Goal: Task Accomplishment & Management: Manage account settings

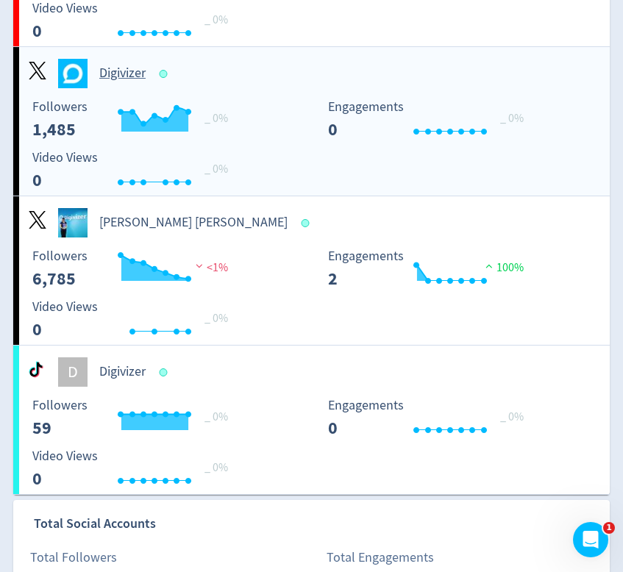
scroll to position [756, 0]
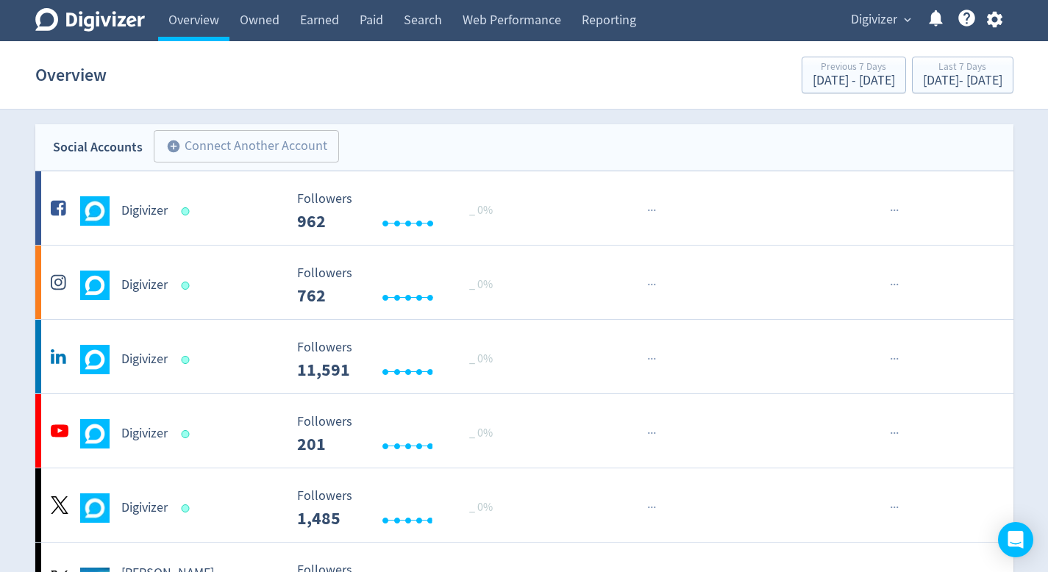
click at [860, 26] on span "Digivizer" at bounding box center [874, 20] width 46 height 24
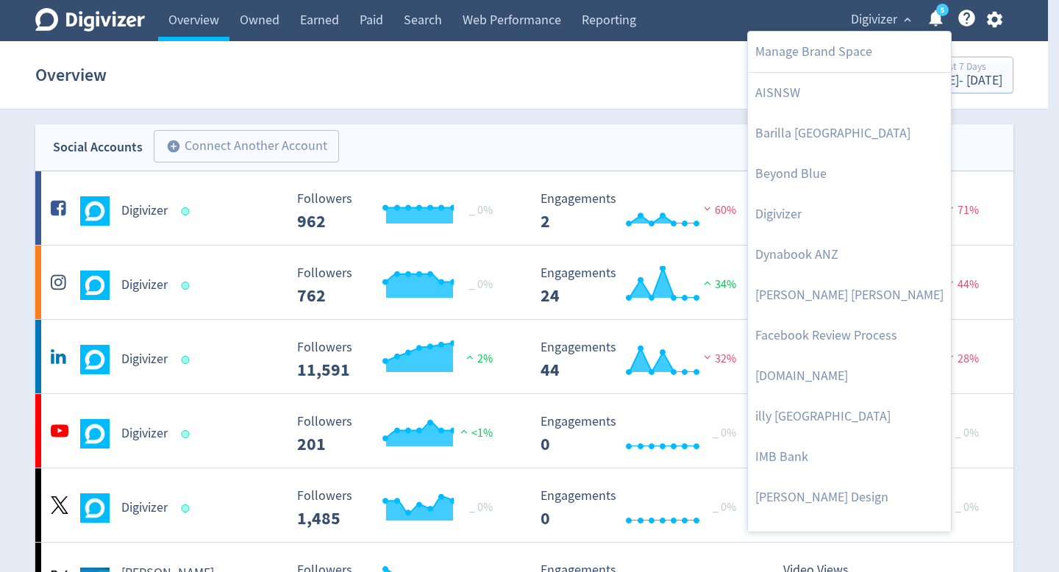
click at [996, 23] on div at bounding box center [529, 286] width 1059 height 572
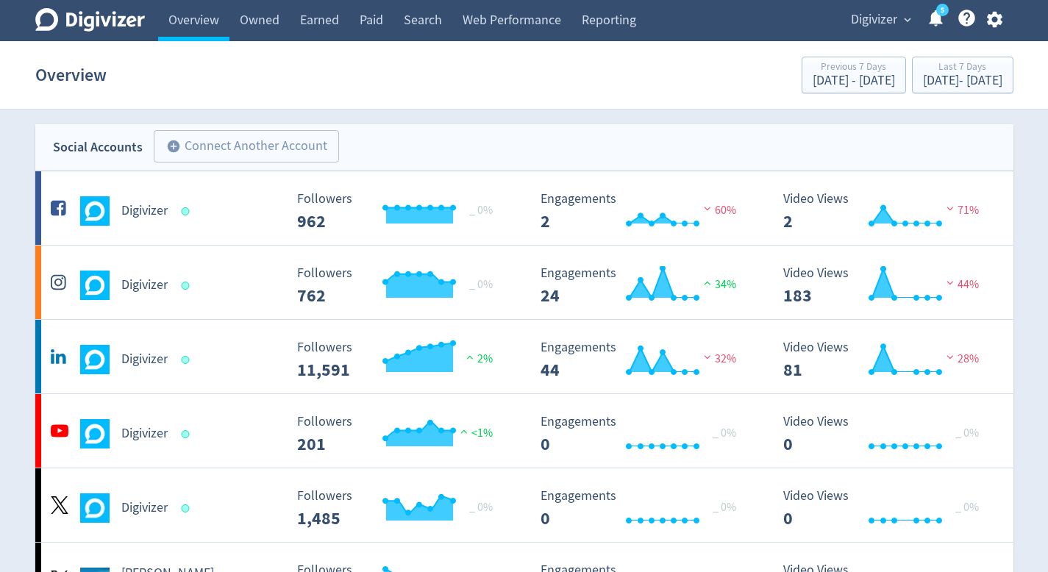
click at [992, 23] on icon "button" at bounding box center [994, 20] width 15 height 16
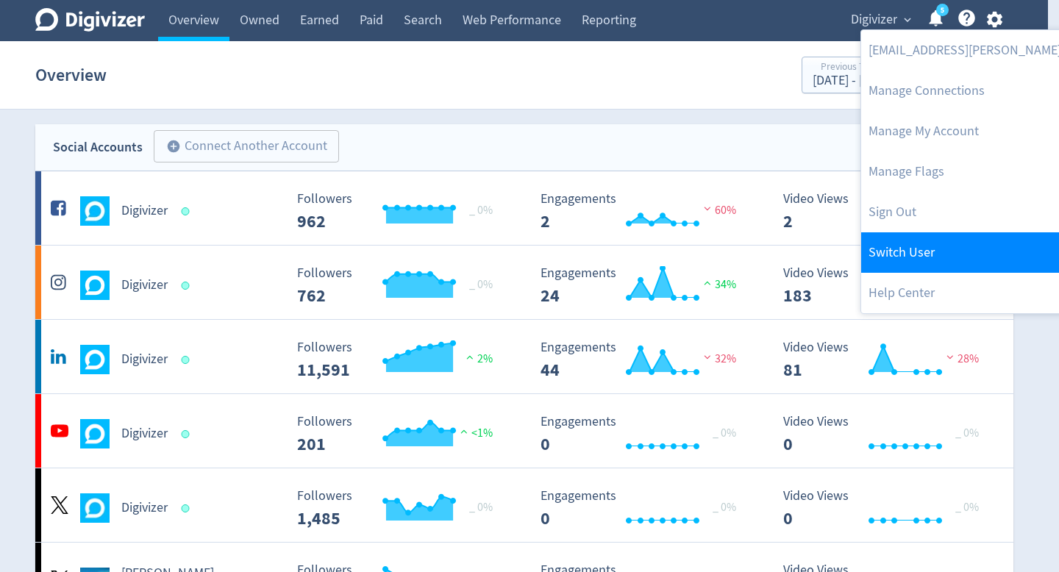
click at [907, 238] on link "Switch User" at bounding box center [1011, 252] width 300 height 40
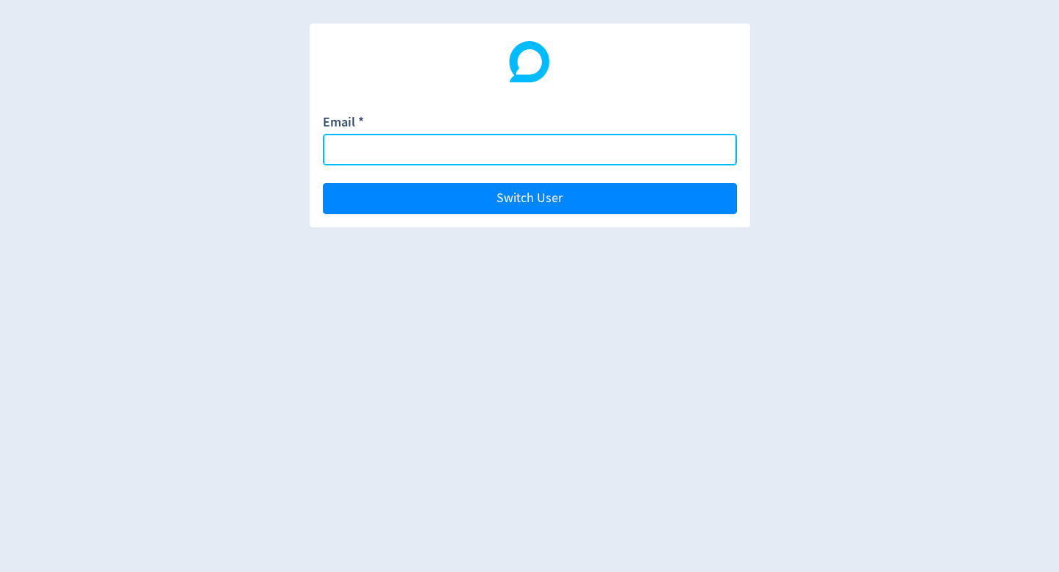
click at [656, 143] on input "Email *" at bounding box center [530, 150] width 414 height 32
type input "[EMAIL_ADDRESS][PERSON_NAME][DOMAIN_NAME]"
click at [323, 183] on button "Switch User" at bounding box center [530, 198] width 414 height 31
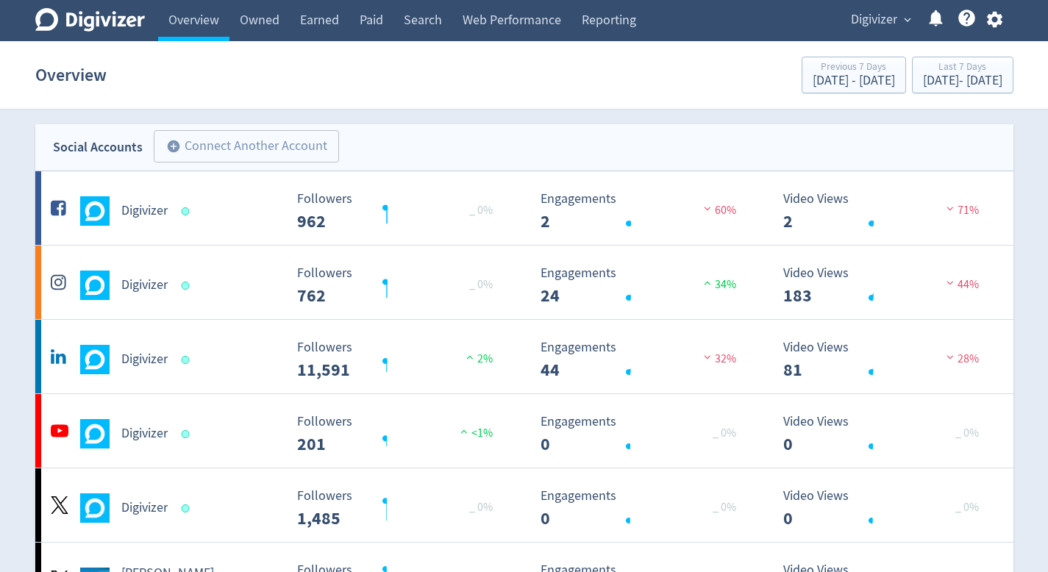
click at [865, 21] on span "Digivizer" at bounding box center [874, 20] width 46 height 24
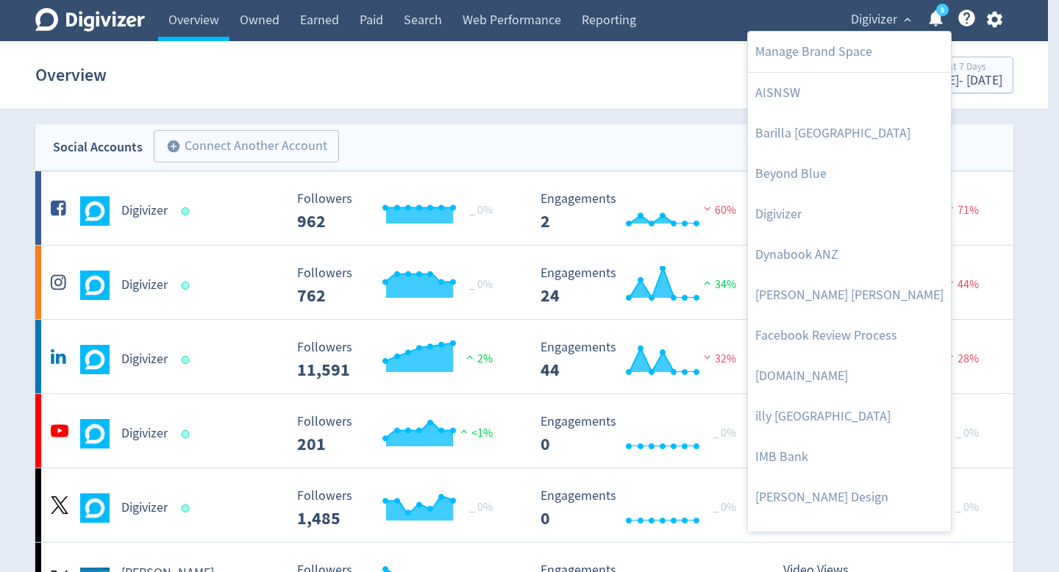
click at [1018, 154] on div at bounding box center [529, 286] width 1059 height 572
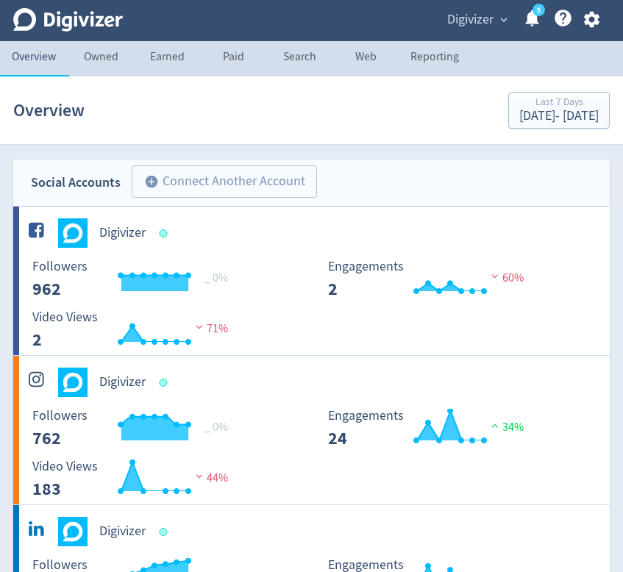
click at [595, 27] on icon "button" at bounding box center [592, 20] width 20 height 20
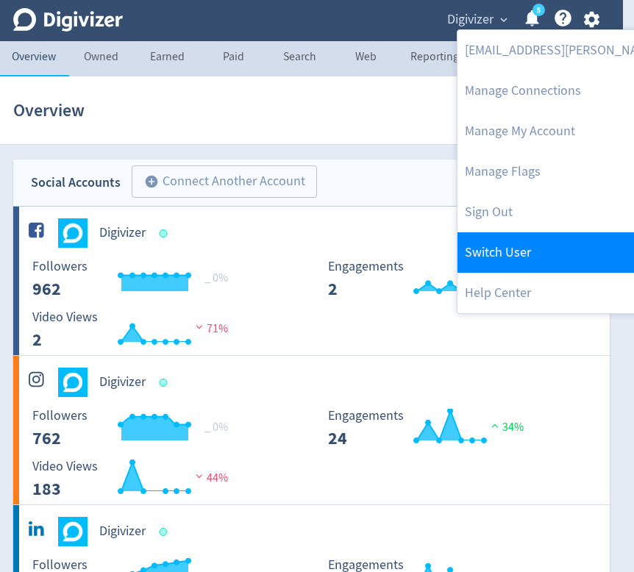
click at [544, 243] on link "Switch User" at bounding box center [607, 252] width 300 height 40
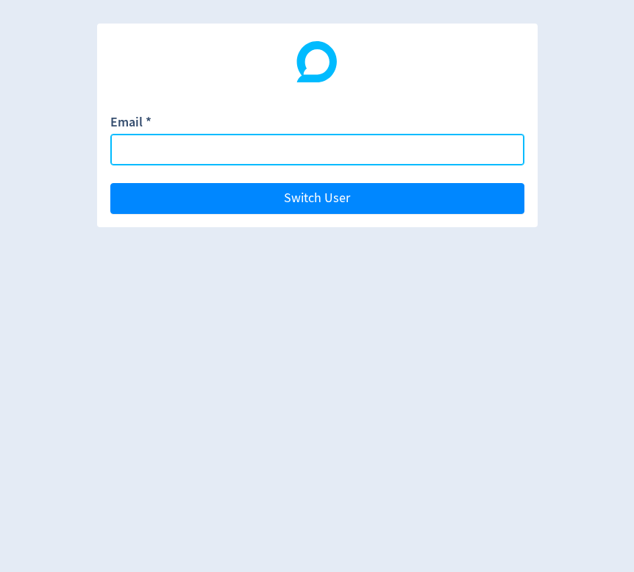
click at [389, 160] on input "Email *" at bounding box center [317, 150] width 414 height 32
type input "emma"
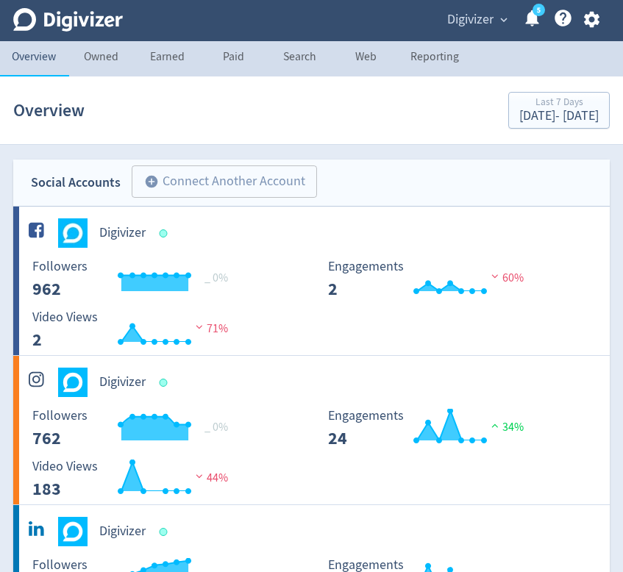
click at [579, 16] on button "button" at bounding box center [591, 20] width 37 height 20
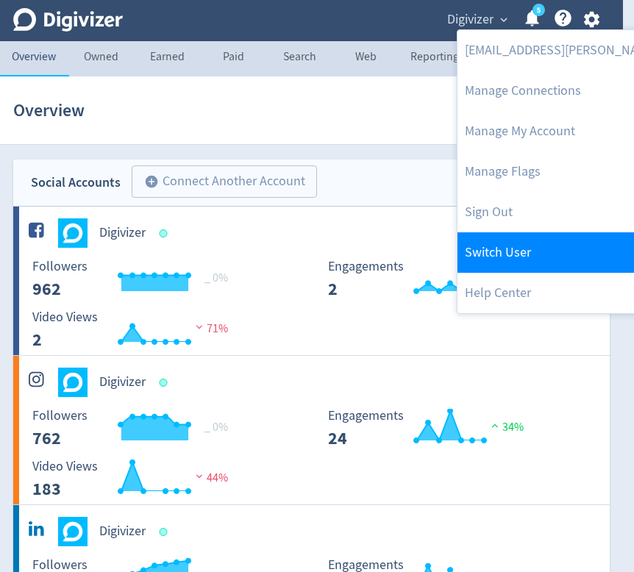
click at [505, 234] on link "Switch User" at bounding box center [607, 252] width 300 height 40
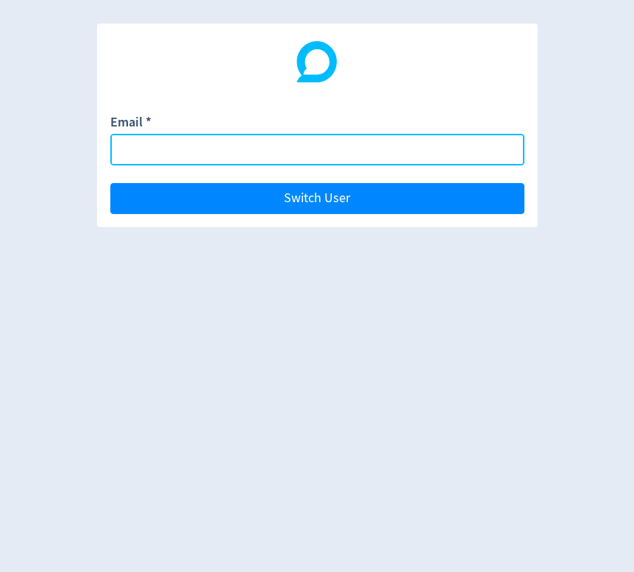
click at [400, 146] on input "Email *" at bounding box center [317, 150] width 414 height 32
paste input "emma.lorusso@digivizer.com"
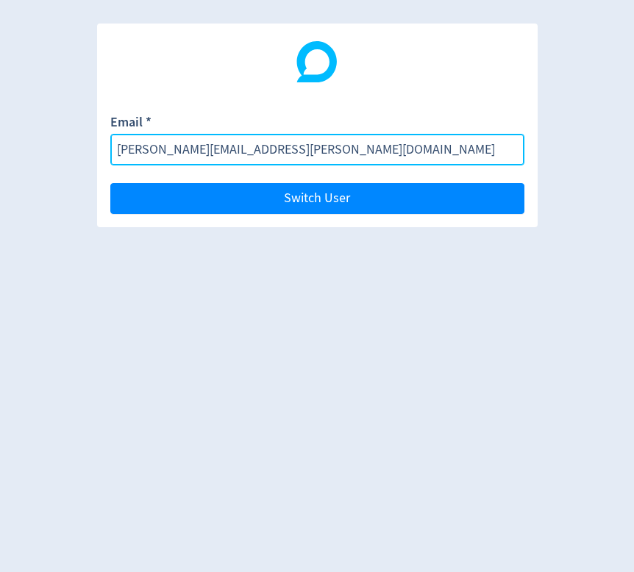
type input "emma.lorusso@digivizer.com"
click at [110, 183] on button "Switch User" at bounding box center [317, 198] width 414 height 31
